Goal: Complete application form

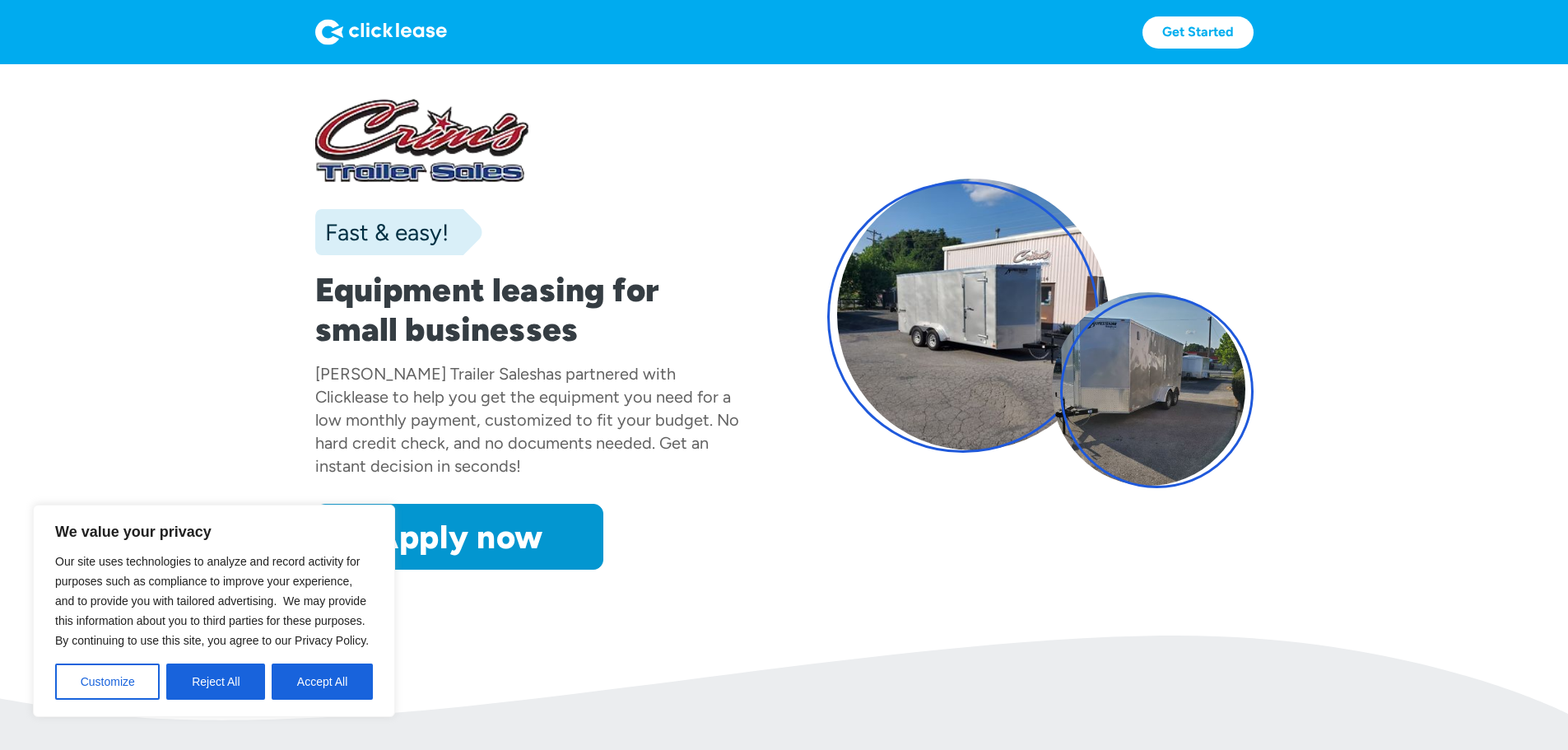
click at [306, 688] on button "Accept All" at bounding box center [322, 682] width 101 height 36
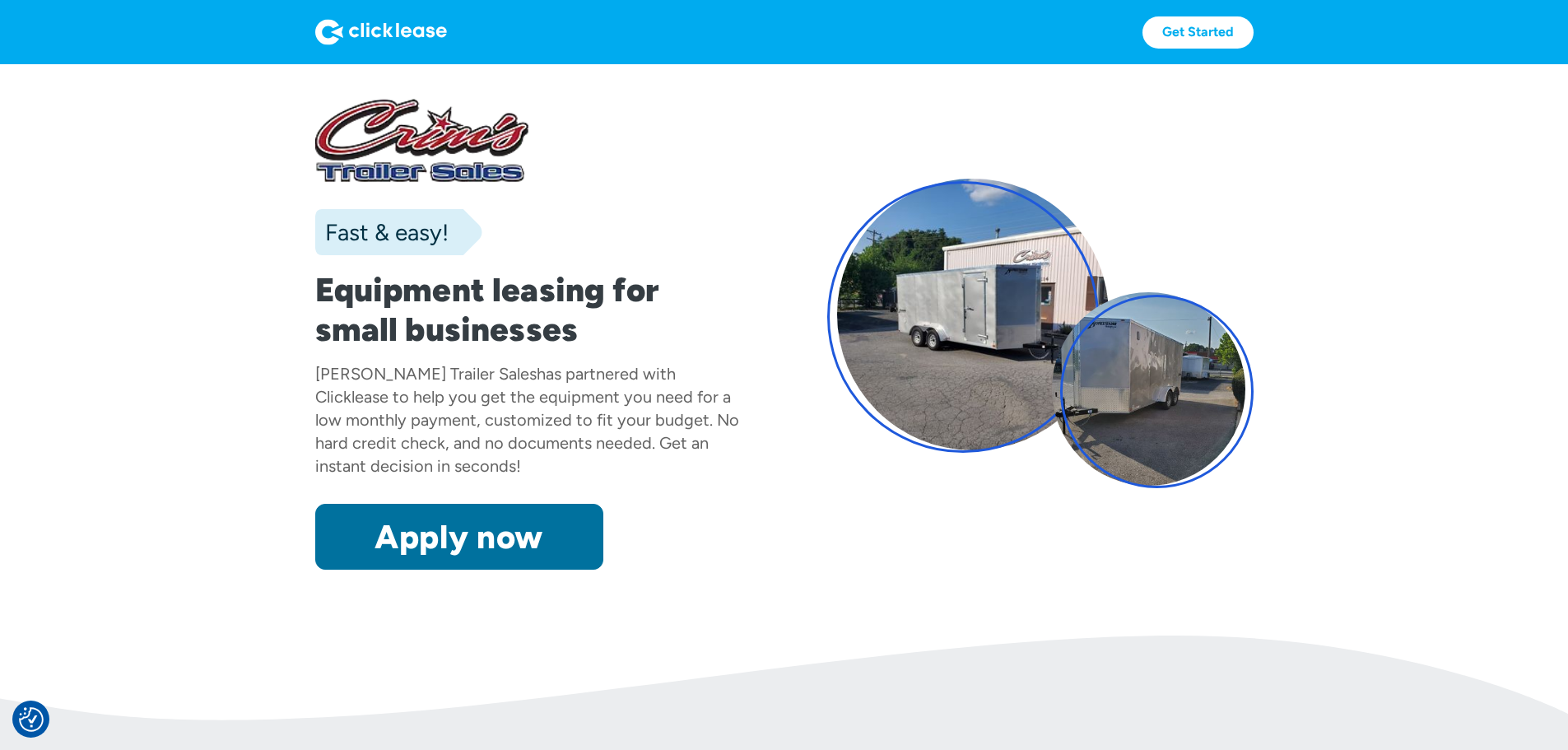
click at [414, 570] on link "Apply now" at bounding box center [459, 537] width 288 height 66
